Goal: Information Seeking & Learning: Learn about a topic

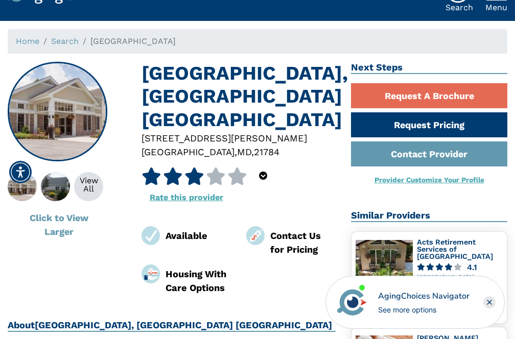
scroll to position [46, 0]
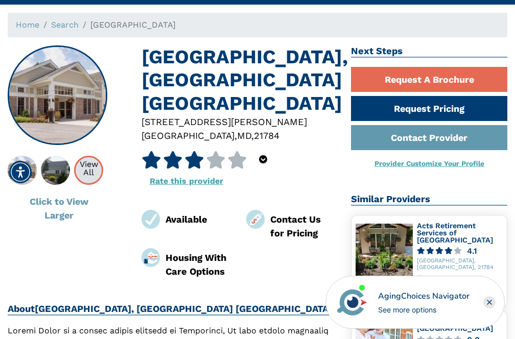
click at [90, 166] on div "View All" at bounding box center [89, 168] width 26 height 16
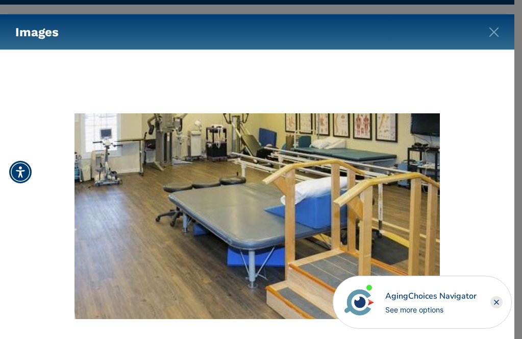
click at [497, 184] on div at bounding box center [257, 215] width 484 height 301
click at [498, 303] on icon "Close" at bounding box center [497, 302] width 4 height 4
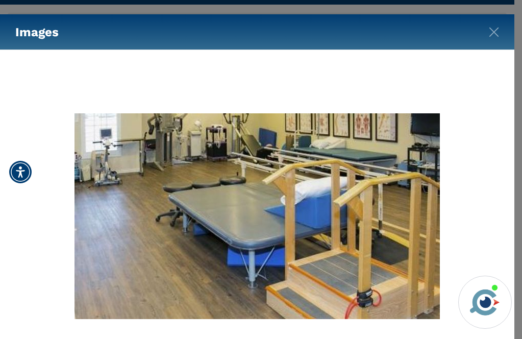
click at [473, 211] on div at bounding box center [257, 215] width 484 height 301
click at [490, 303] on img at bounding box center [485, 302] width 35 height 35
click at [21, 173] on img "Accessibility Menu" at bounding box center [20, 172] width 25 height 25
click at [474, 201] on div at bounding box center [257, 215] width 484 height 301
click at [496, 31] on img "Close" at bounding box center [494, 32] width 10 height 10
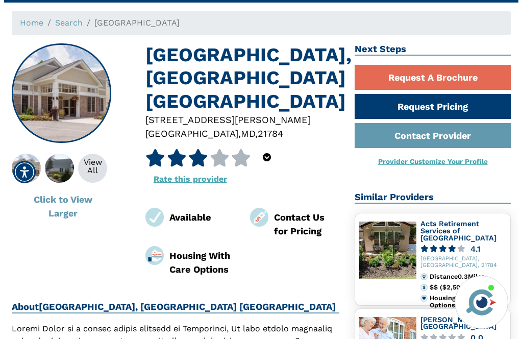
scroll to position [51, 0]
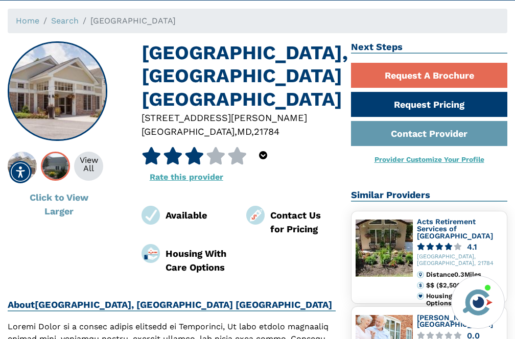
click at [54, 160] on img at bounding box center [56, 166] width 52 height 29
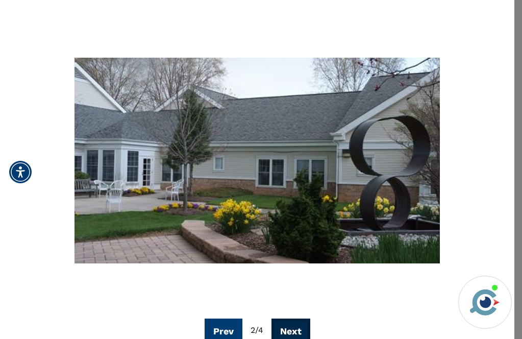
scroll to position [58, 0]
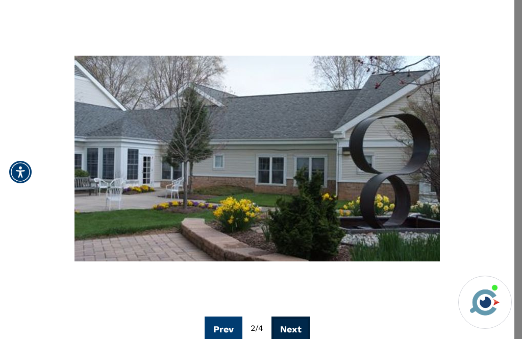
click at [291, 327] on button "Next" at bounding box center [291, 329] width 39 height 25
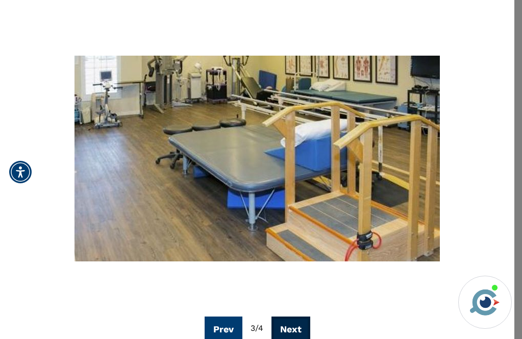
click at [291, 327] on button "Next" at bounding box center [291, 329] width 39 height 25
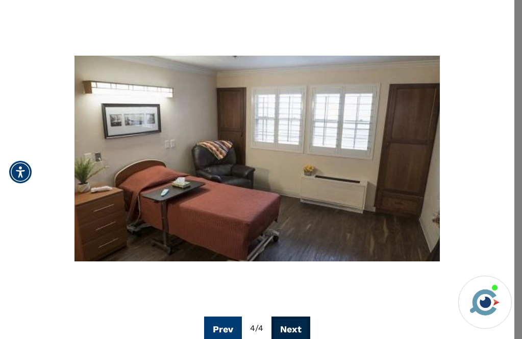
click at [293, 326] on button "Next" at bounding box center [291, 329] width 39 height 25
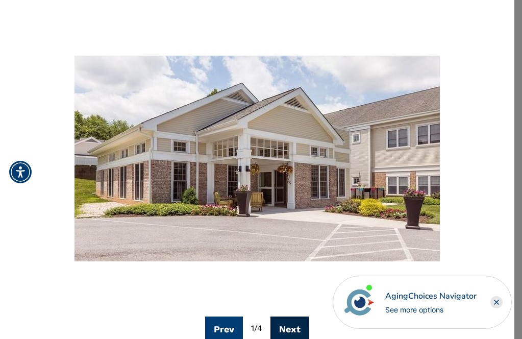
click at [293, 326] on button "Next" at bounding box center [290, 329] width 39 height 25
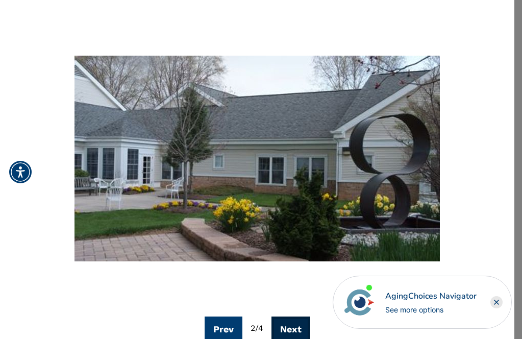
click at [293, 326] on button "Next" at bounding box center [291, 329] width 39 height 25
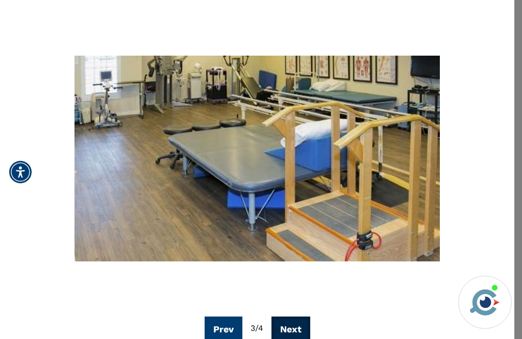
click at [293, 326] on button "Next" at bounding box center [291, 329] width 39 height 25
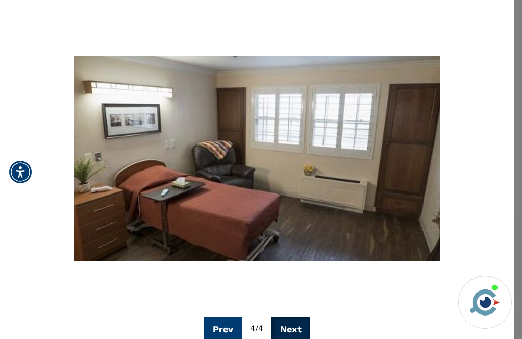
click at [293, 326] on button "Next" at bounding box center [291, 329] width 39 height 25
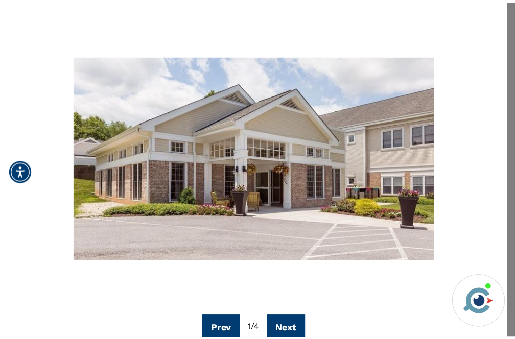
scroll to position [0, 0]
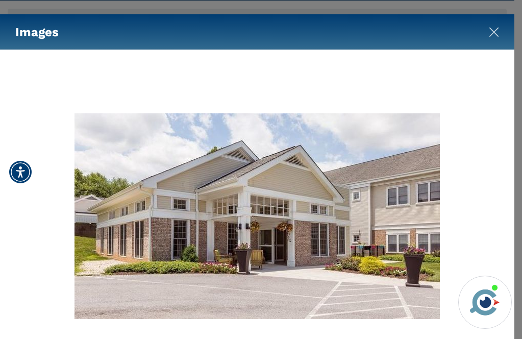
click at [497, 30] on img "Close" at bounding box center [494, 32] width 10 height 10
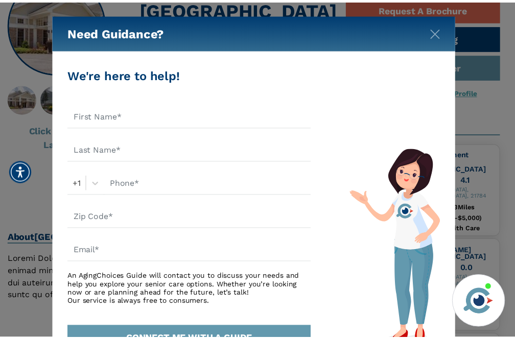
scroll to position [2, 0]
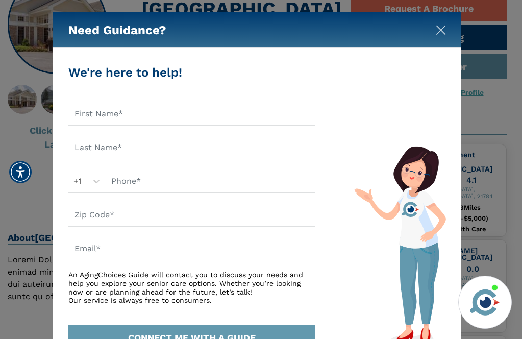
click at [444, 28] on img "Close" at bounding box center [441, 30] width 10 height 10
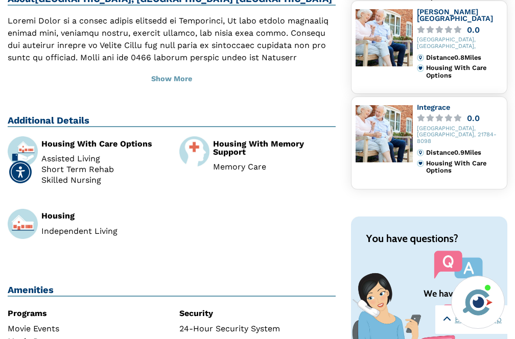
scroll to position [0, 0]
